Goal: Find specific page/section: Find specific page/section

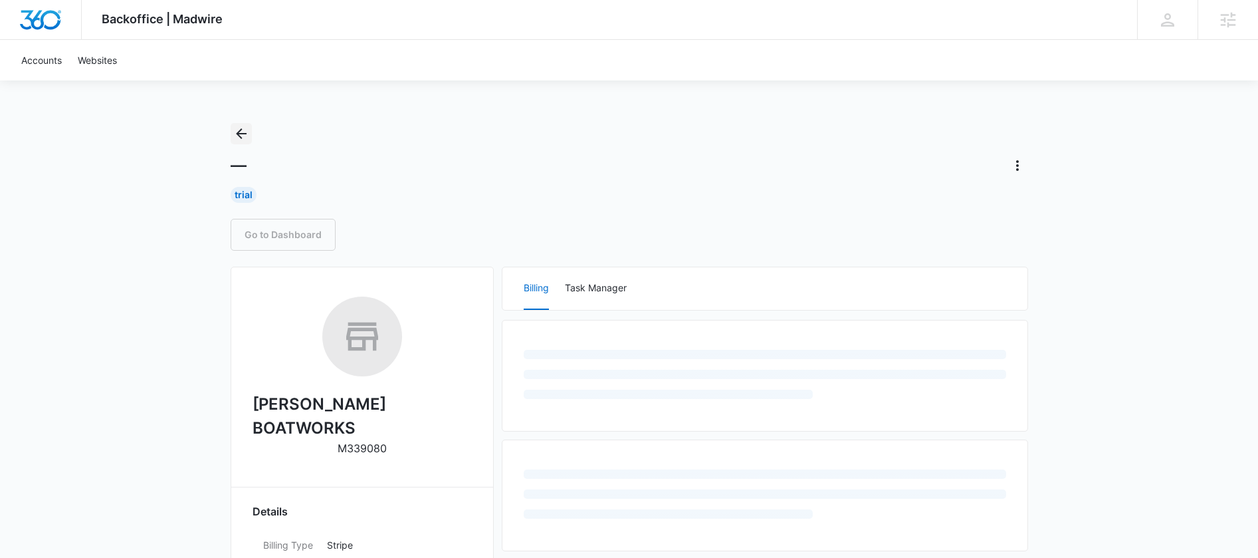
click at [231, 128] on button "Back" at bounding box center [241, 133] width 21 height 21
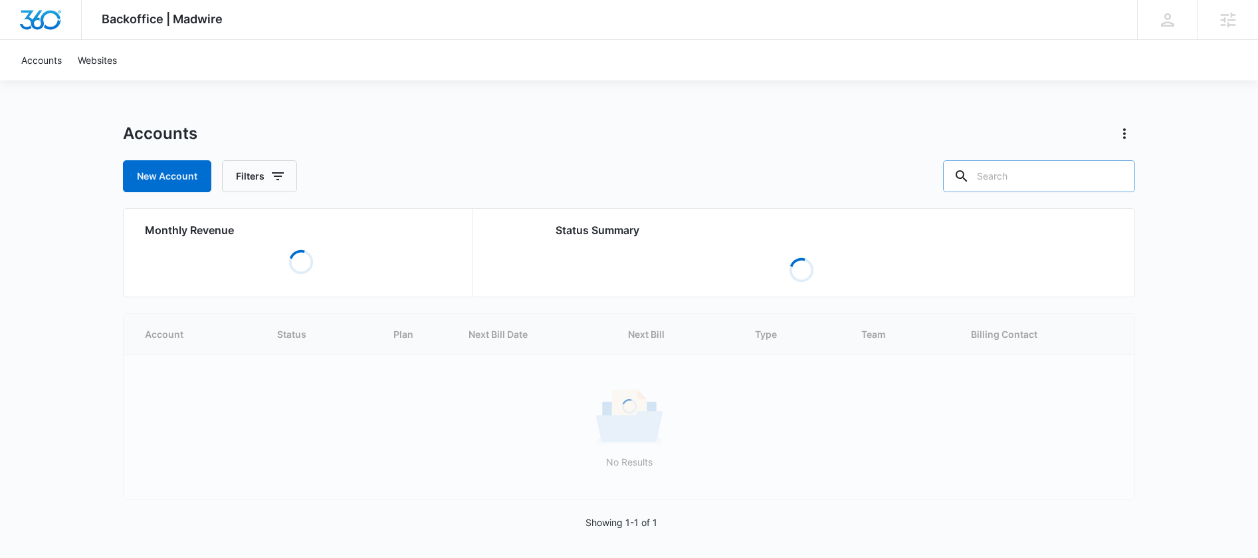
click at [1041, 174] on input "text" at bounding box center [1039, 176] width 192 height 32
type input "z"
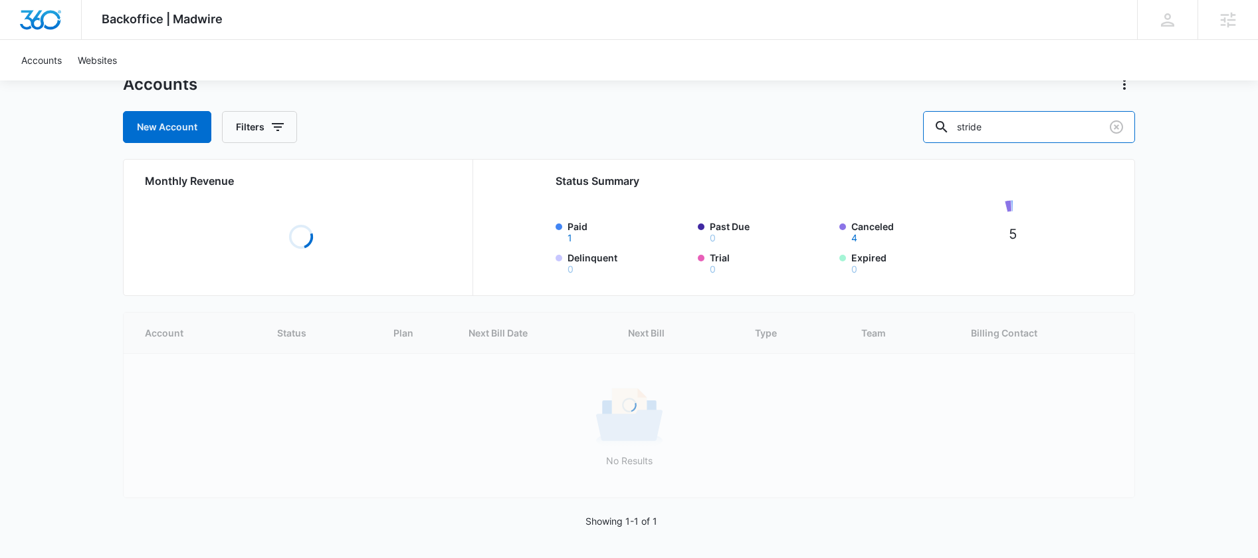
scroll to position [51, 0]
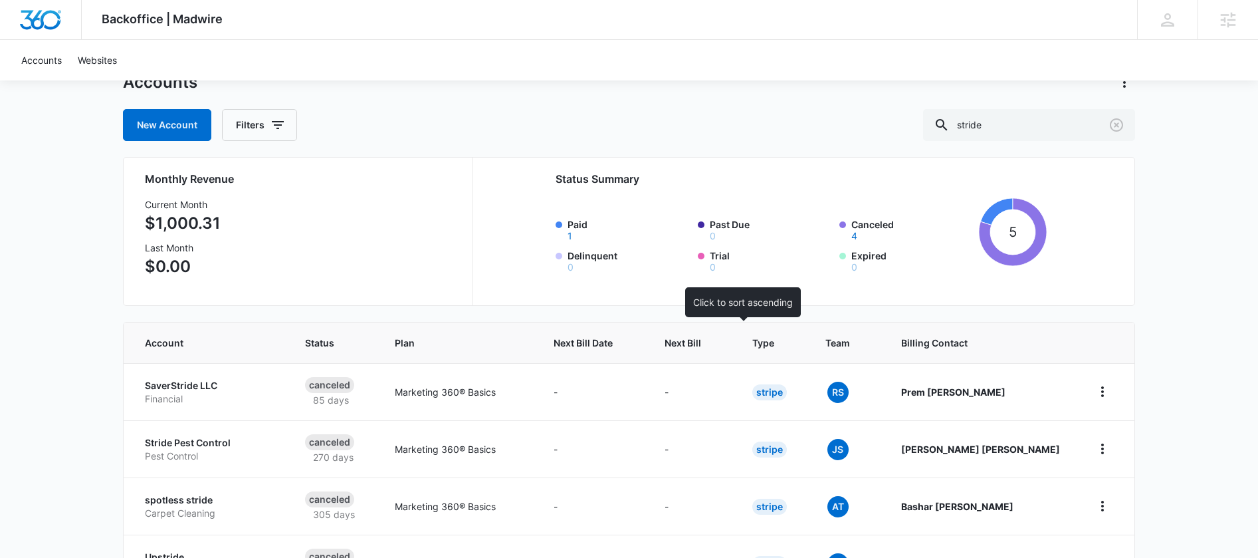
click at [701, 340] on span "Next Bill" at bounding box center [682, 343] width 37 height 14
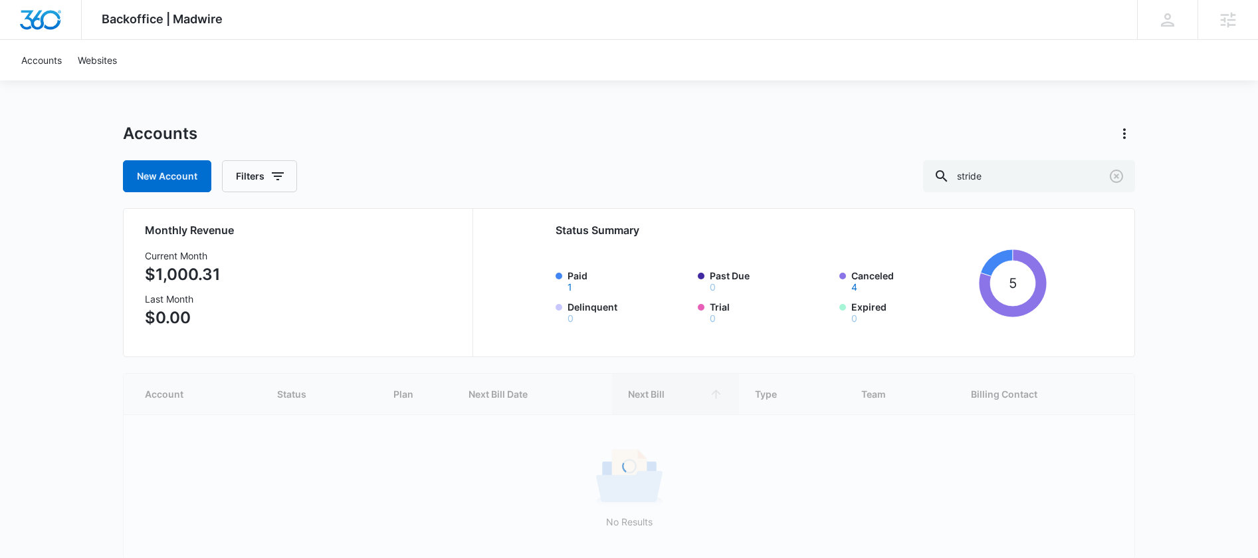
scroll to position [63, 0]
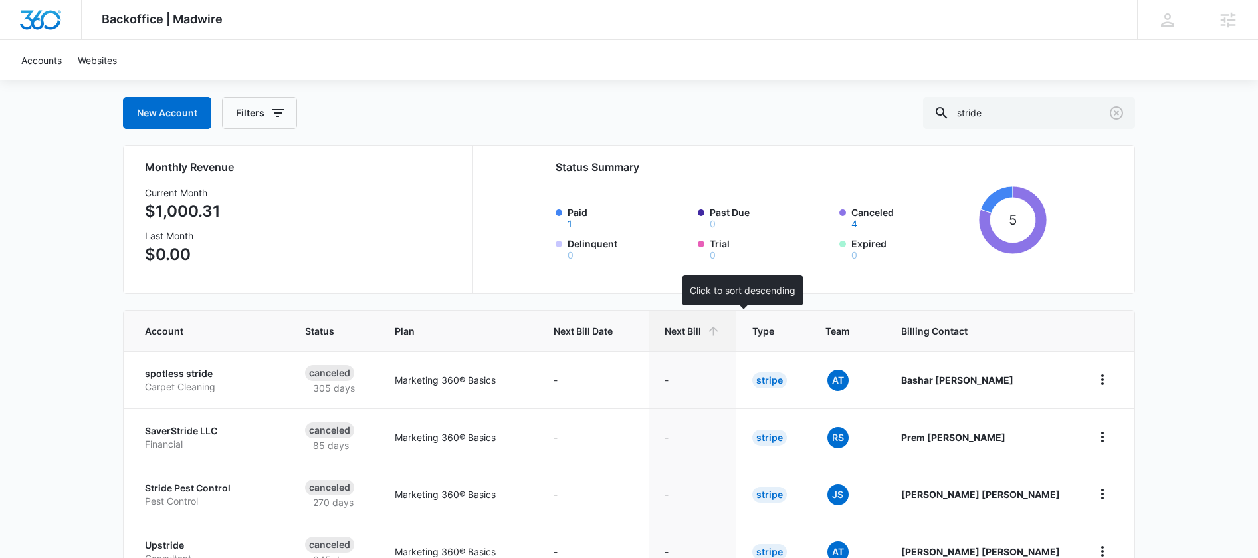
click at [701, 330] on span "Next Bill" at bounding box center [682, 331] width 37 height 14
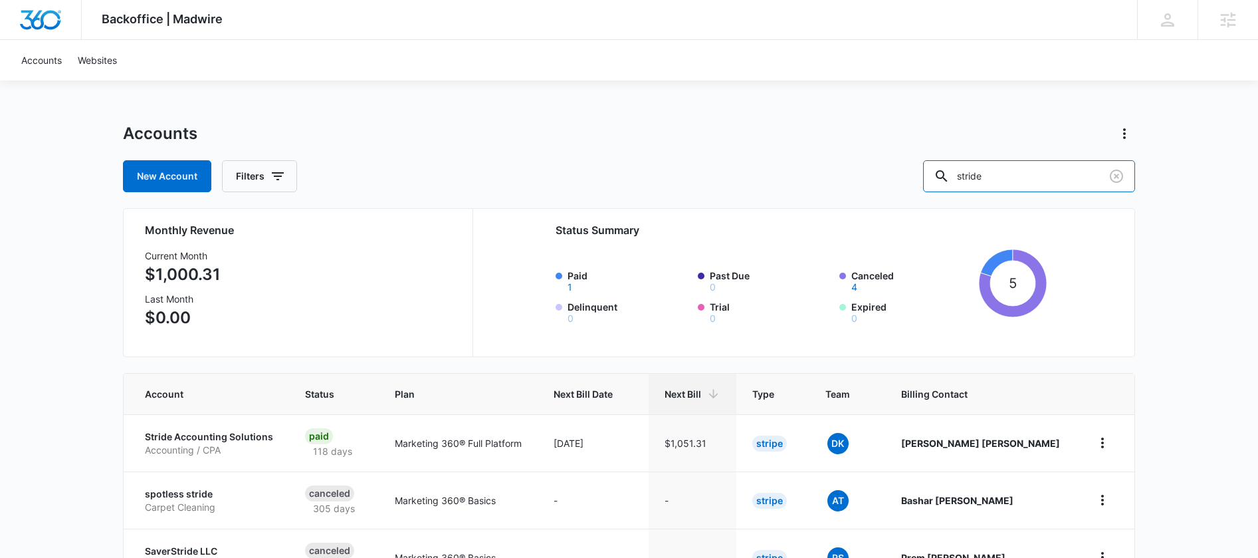
drag, startPoint x: 977, startPoint y: 180, endPoint x: 946, endPoint y: 180, distance: 31.2
click at [946, 180] on div "New Account Filters stride" at bounding box center [629, 176] width 1012 height 32
type input "account"
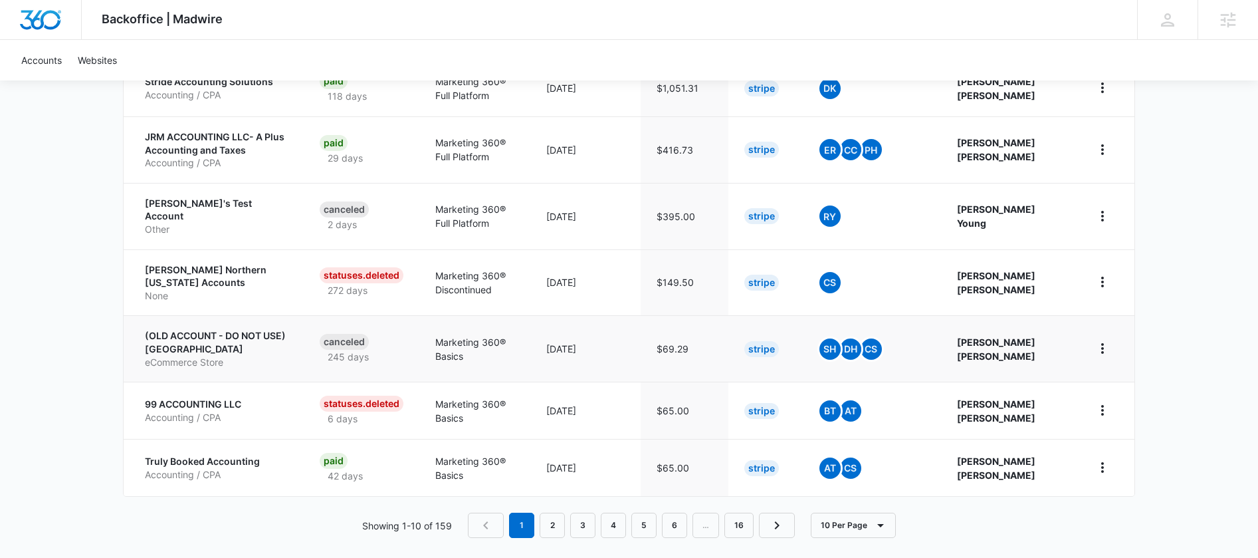
scroll to position [529, 0]
